Goal: Information Seeking & Learning: Find specific fact

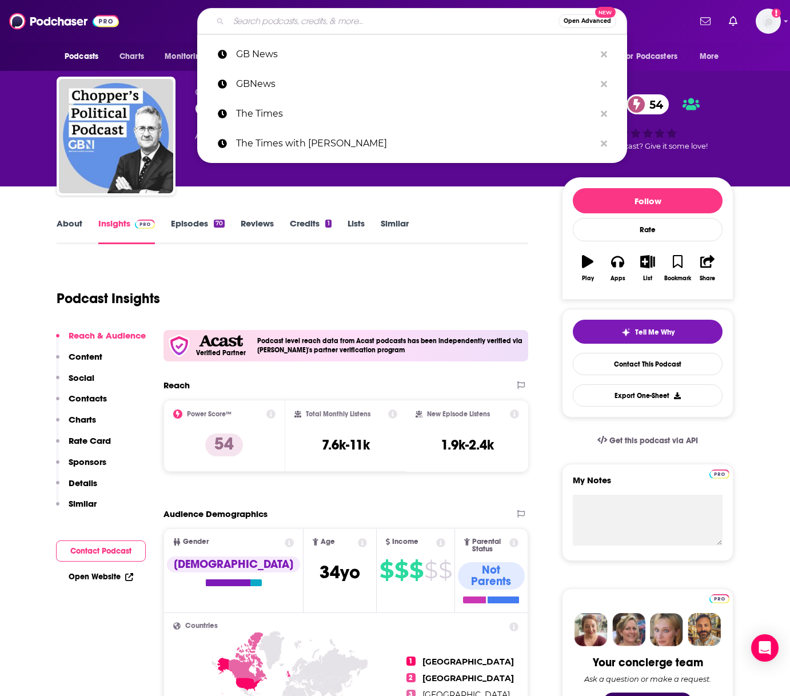
type input "D"
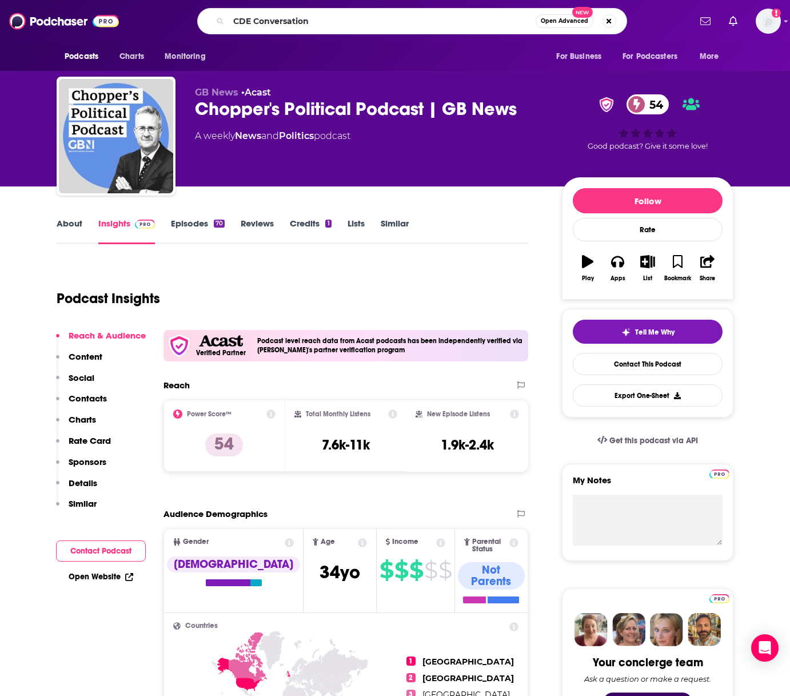
type input "CDE Conversations"
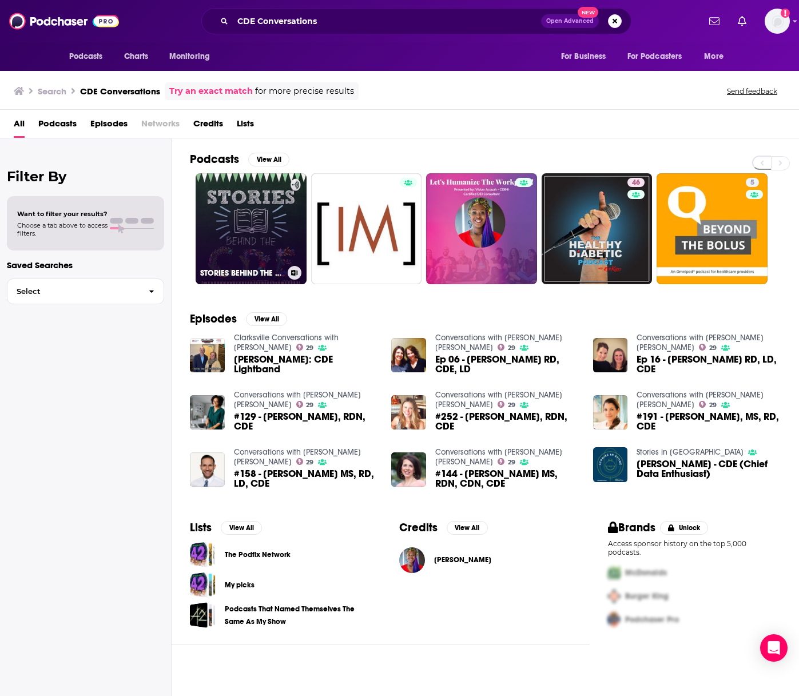
click at [265, 225] on link "STORIES BEHIND THE CDE" at bounding box center [251, 228] width 111 height 111
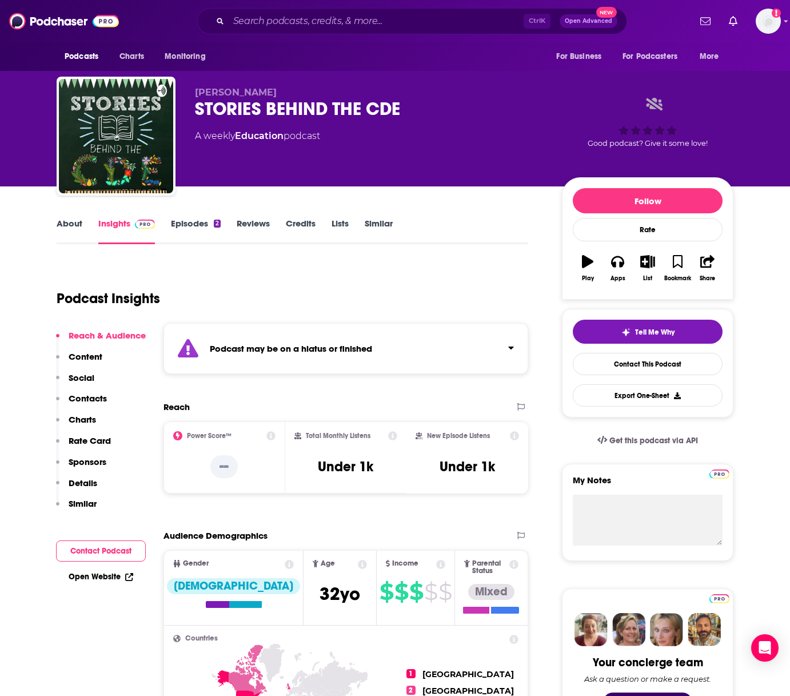
click at [79, 226] on link "About" at bounding box center [70, 231] width 26 height 26
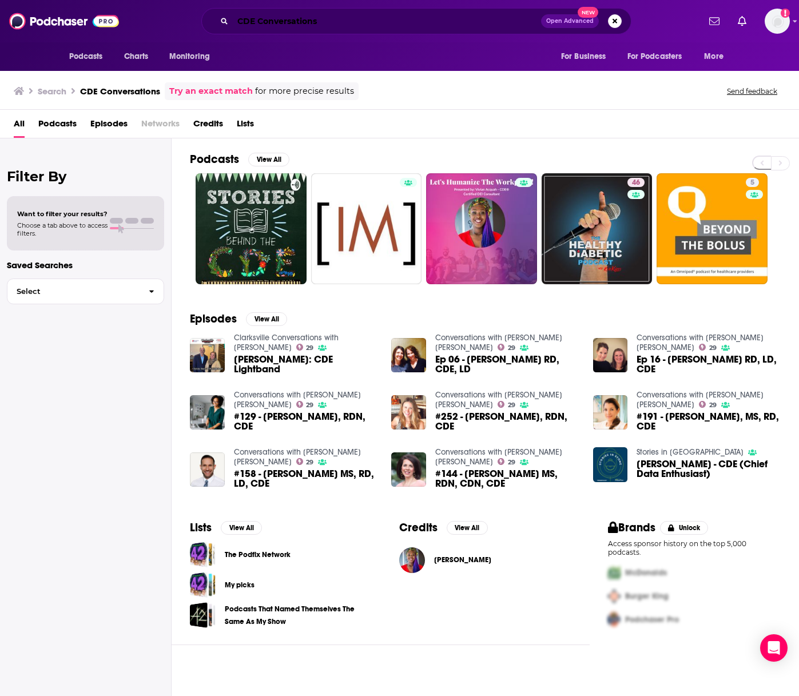
click at [252, 26] on input "CDE Conversations" at bounding box center [387, 21] width 308 height 18
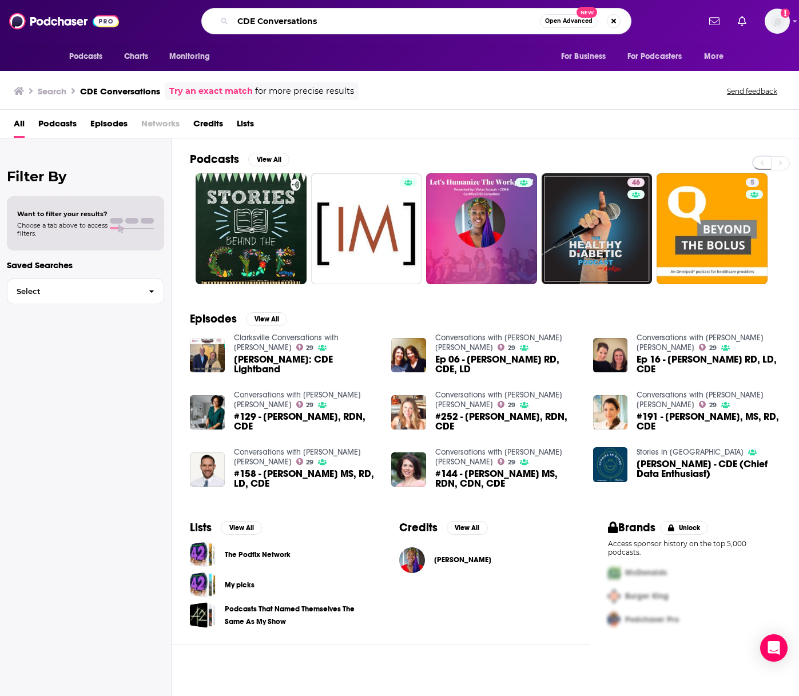
click at [252, 26] on input "CDE Conversations" at bounding box center [386, 21] width 307 height 18
type input "[PERSON_NAME]"
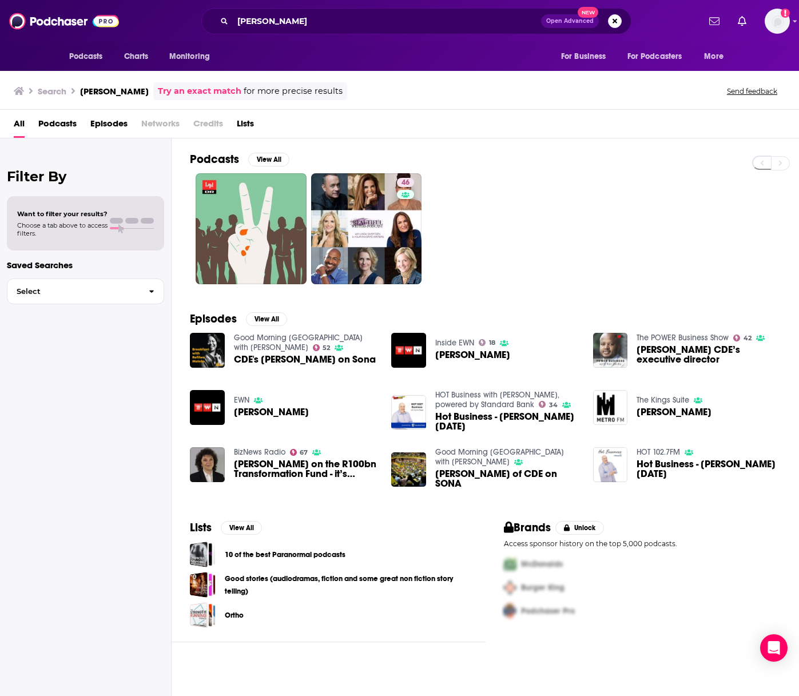
click at [304, 350] on span "Good Morning [GEOGRAPHIC_DATA] with [PERSON_NAME] 52" at bounding box center [306, 342] width 144 height 19
